Goal: Navigation & Orientation: Understand site structure

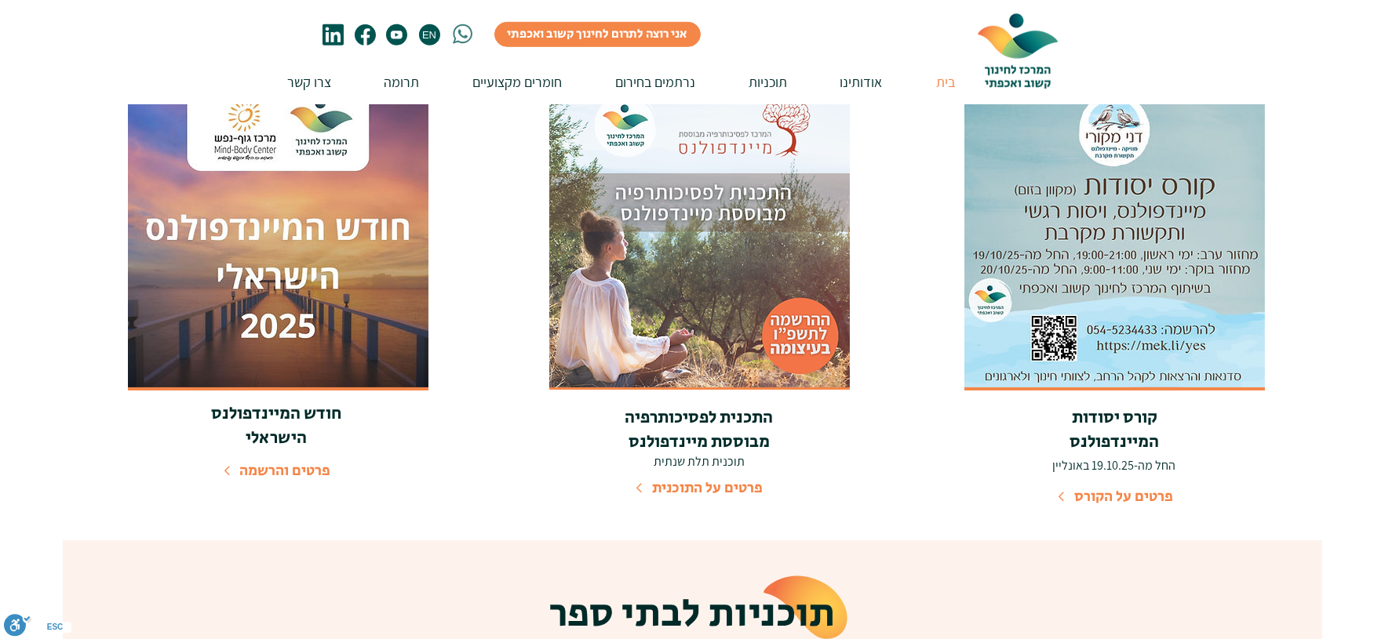
scroll to position [2593, 0]
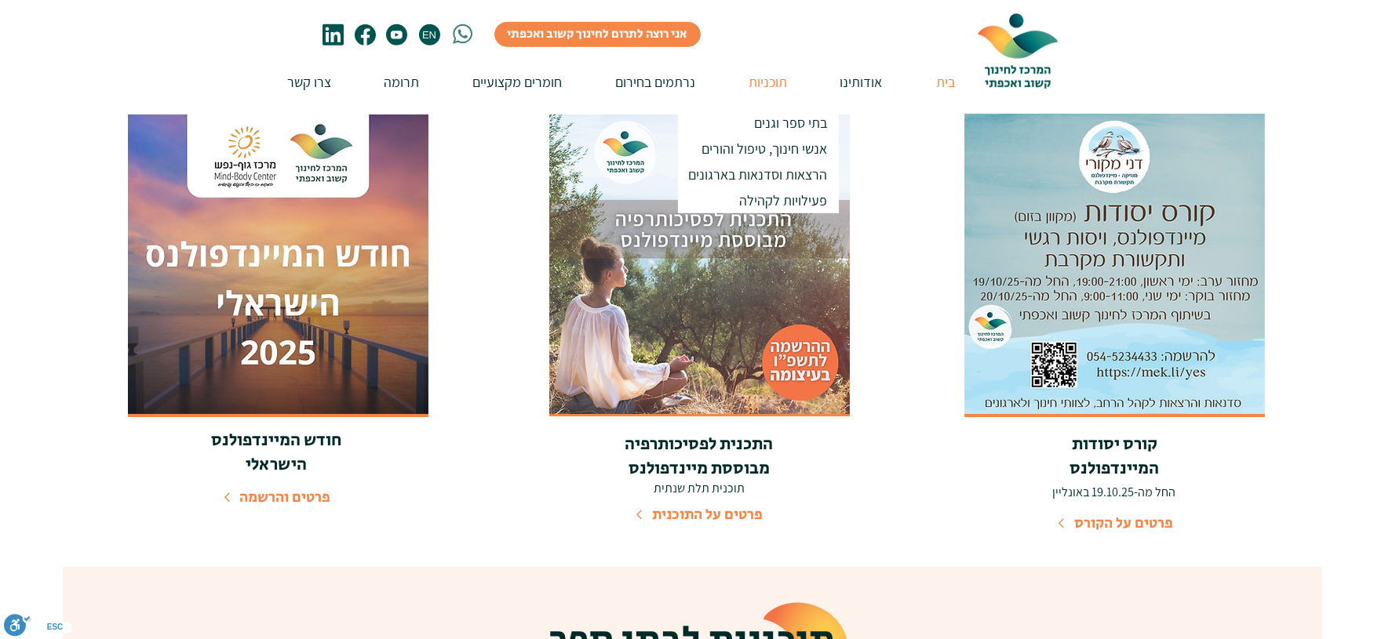
click at [767, 73] on p "תוכניות" at bounding box center [768, 82] width 54 height 45
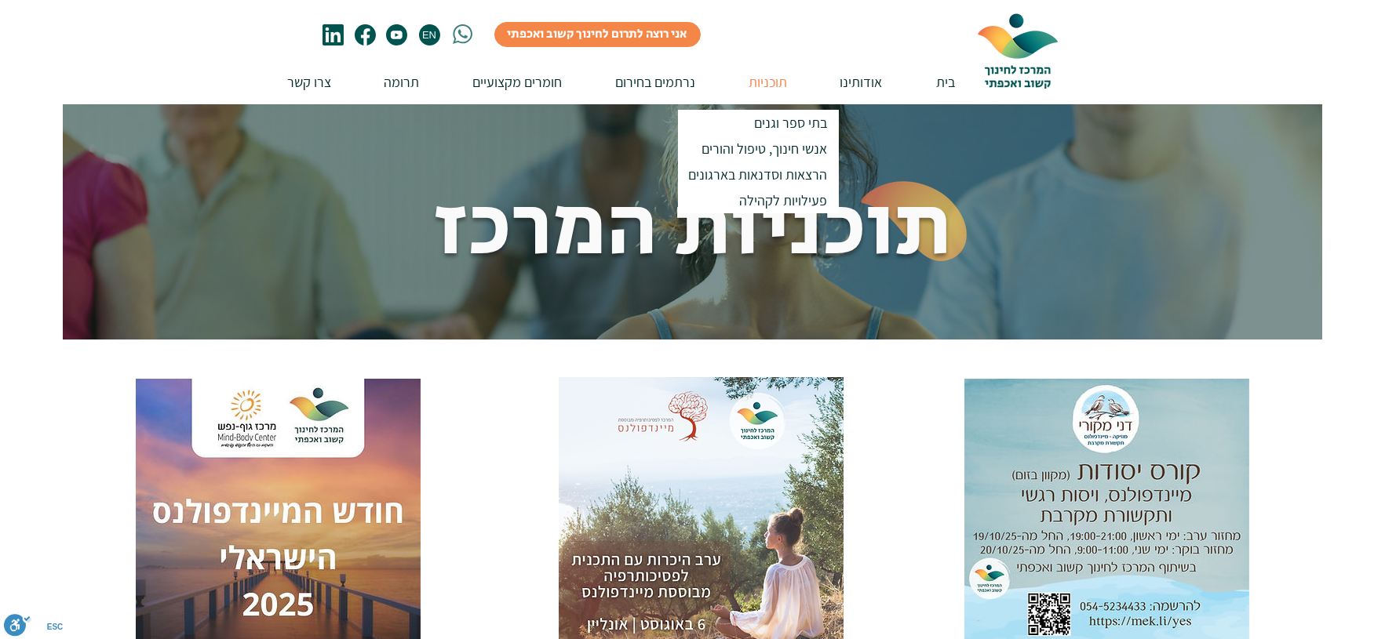
click at [782, 120] on p "בתי ספר וגנים" at bounding box center [791, 123] width 87 height 26
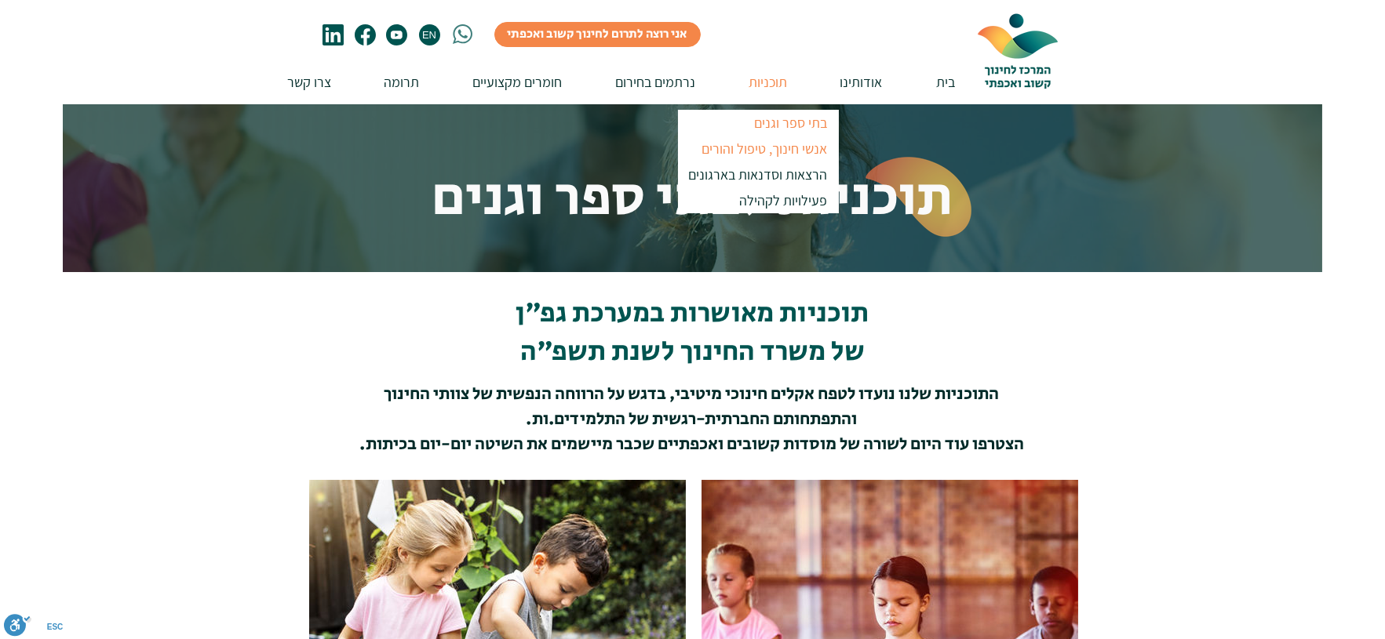
click at [783, 147] on p "אנשי חינוך, טיפול והורים" at bounding box center [765, 149] width 140 height 26
